Goal: Transaction & Acquisition: Purchase product/service

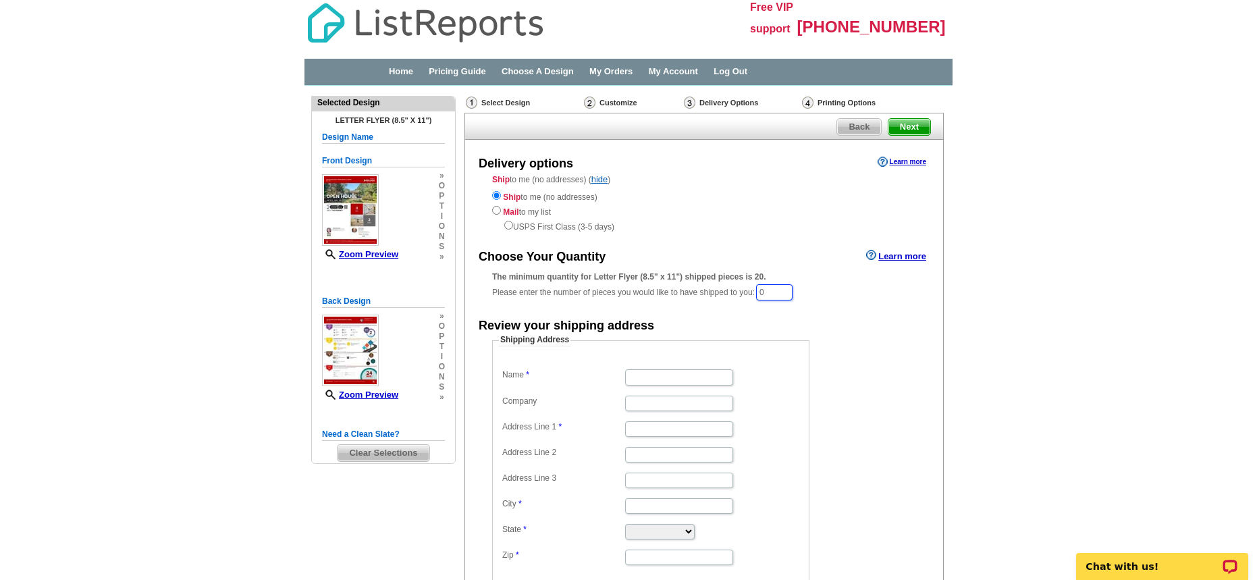
click at [787, 292] on input "0" at bounding box center [774, 292] width 36 height 16
type input "20"
click at [646, 383] on input "Name" at bounding box center [679, 379] width 108 height 16
type input "[PERSON_NAME]"
type input "[STREET_ADDRESS]"
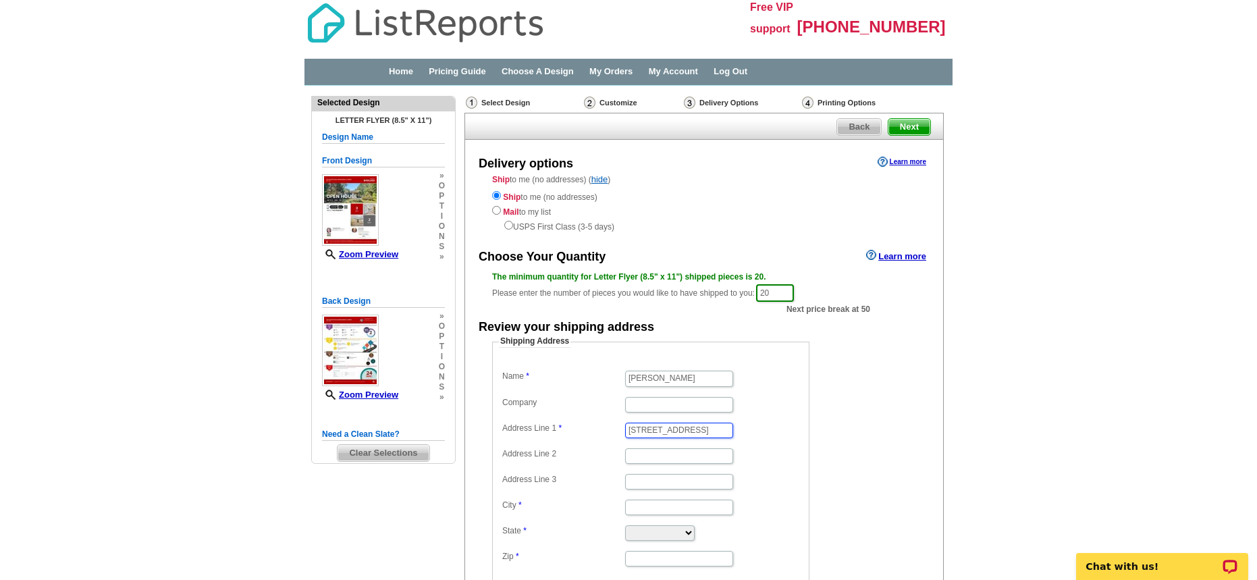
type input "[PERSON_NAME]"
select select "NJ"
type input "07731"
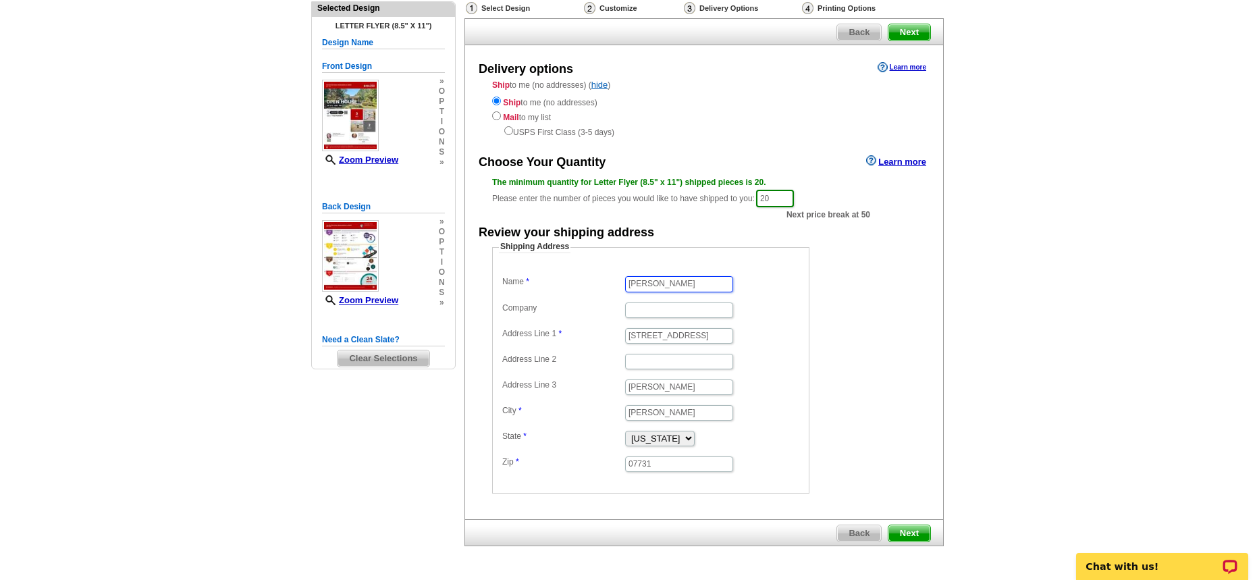
scroll to position [135, 0]
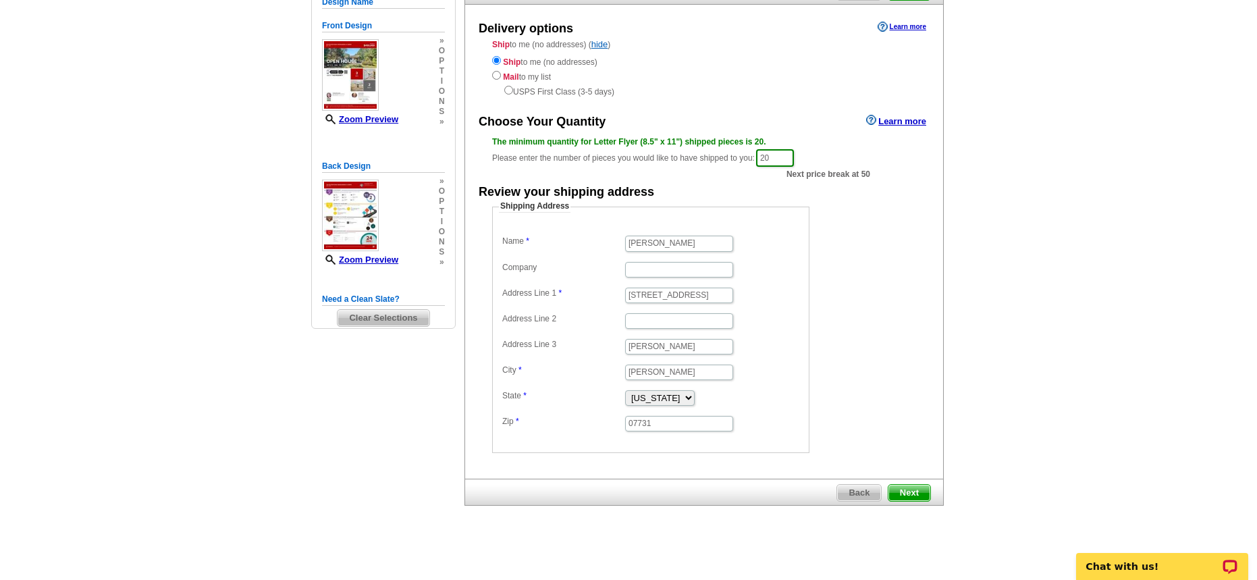
click at [916, 490] on span "Next" at bounding box center [910, 493] width 42 height 16
